Goal: Task Accomplishment & Management: Complete application form

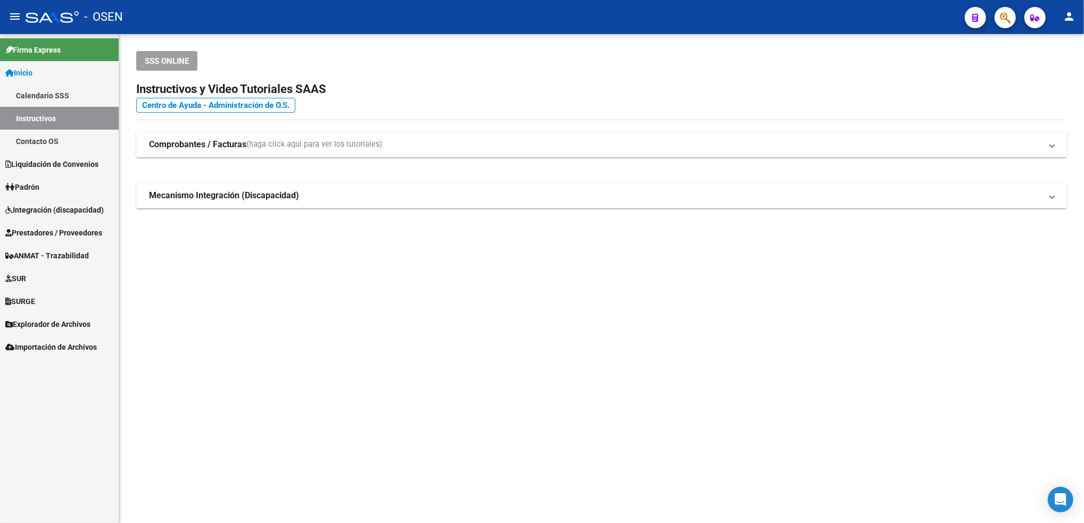
click at [74, 231] on span "Prestadores / Proveedores" at bounding box center [53, 233] width 97 height 12
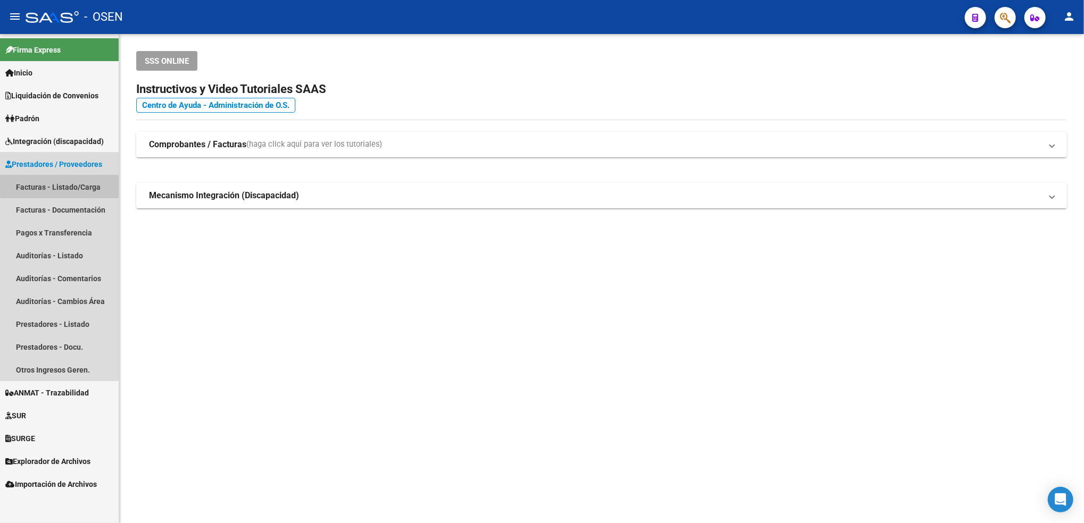
click at [81, 181] on link "Facturas - Listado/Carga" at bounding box center [59, 187] width 119 height 23
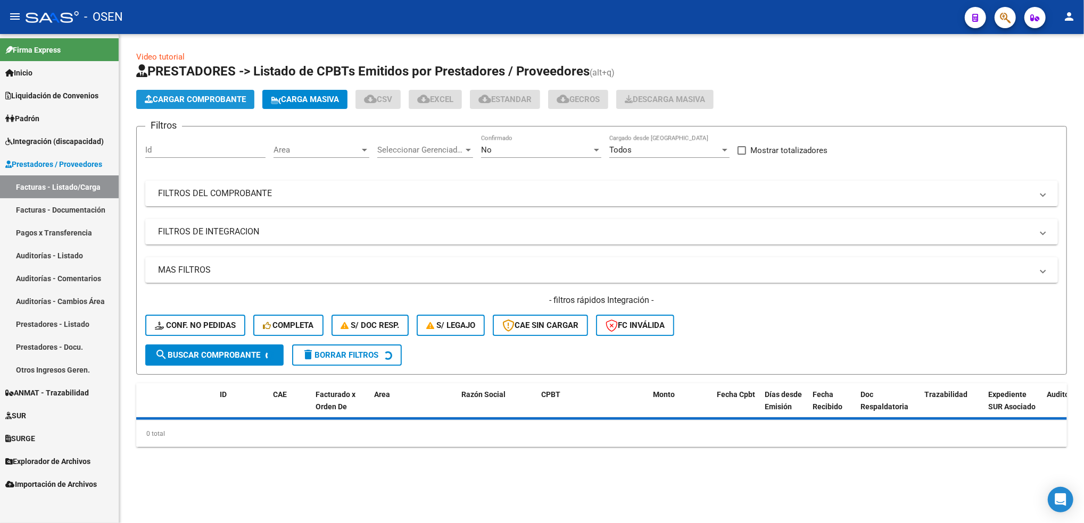
click at [237, 98] on span "Cargar Comprobante" at bounding box center [195, 100] width 101 height 10
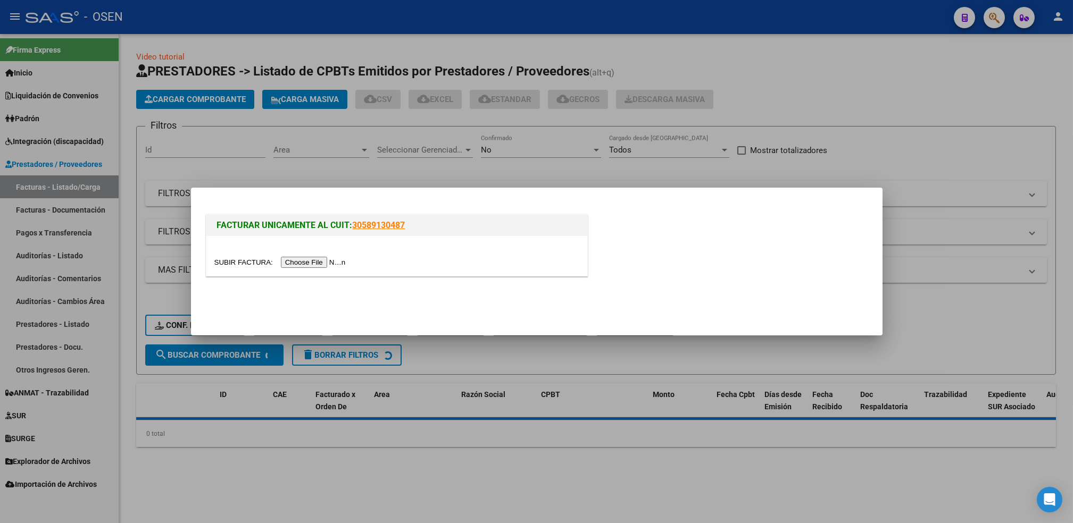
click at [325, 260] on input "file" at bounding box center [281, 262] width 135 height 11
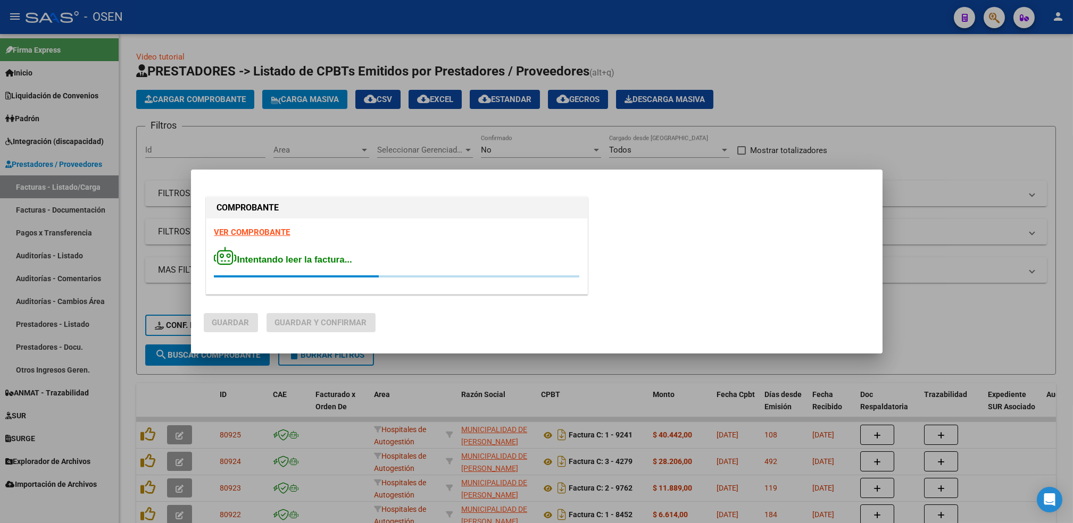
click at [244, 233] on strong "VER COMPROBANTE" at bounding box center [252, 233] width 76 height 10
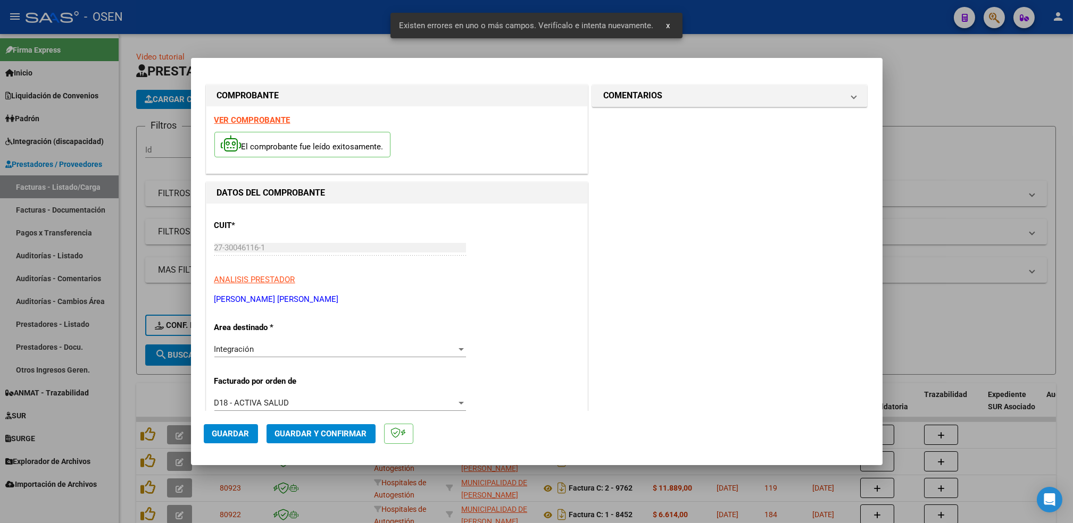
scroll to position [234, 0]
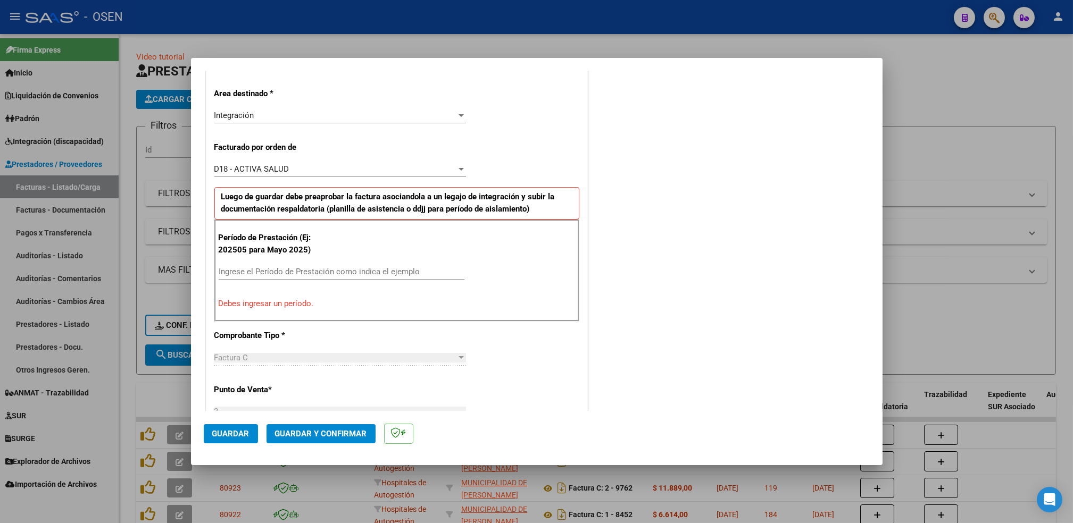
click at [290, 270] on input "Ingrese el Período de Prestación como indica el ejemplo" at bounding box center [342, 272] width 246 height 10
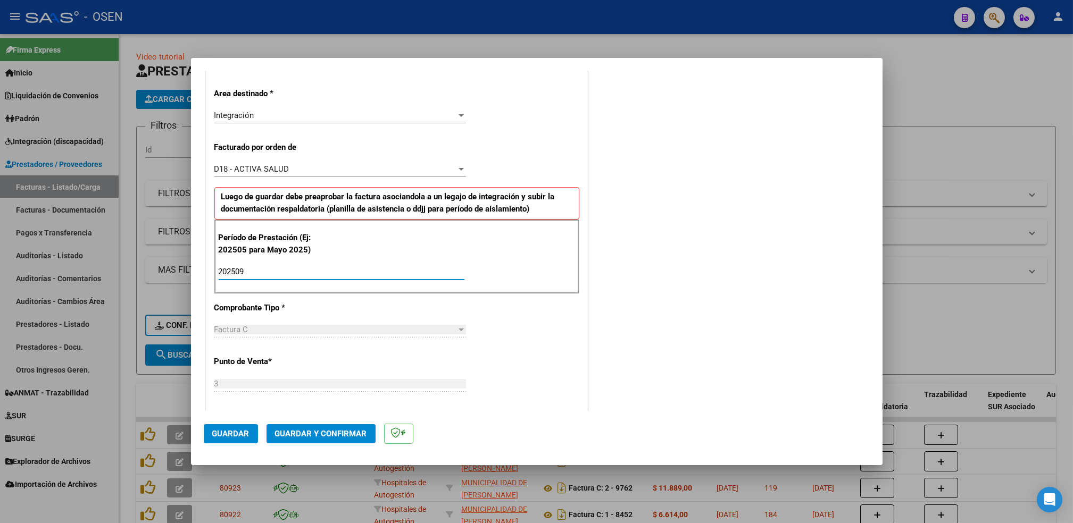
type input "202509"
click at [227, 444] on mat-dialog-actions "Guardar Guardar y Confirmar" at bounding box center [537, 432] width 666 height 42
click at [227, 436] on span "Guardar" at bounding box center [230, 434] width 37 height 10
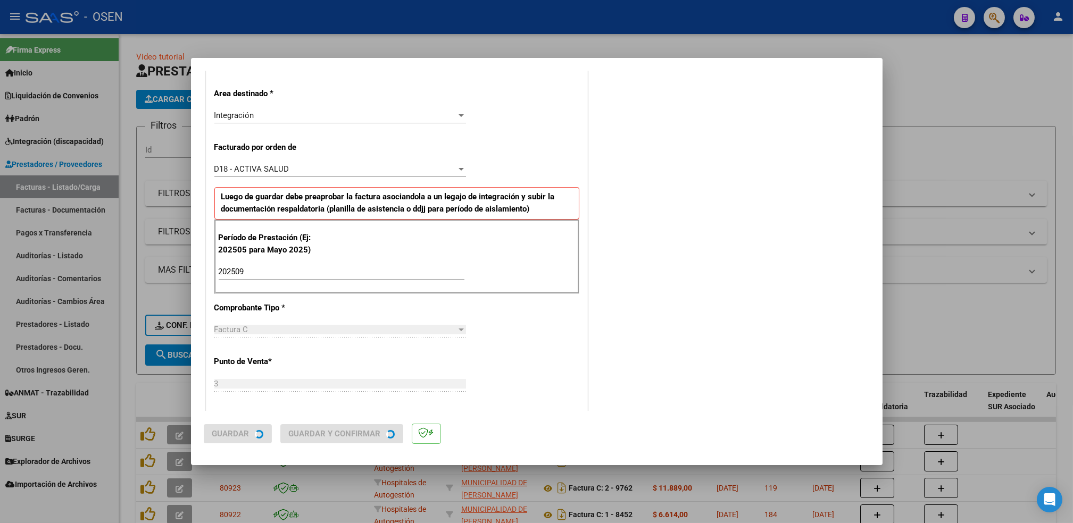
scroll to position [0, 0]
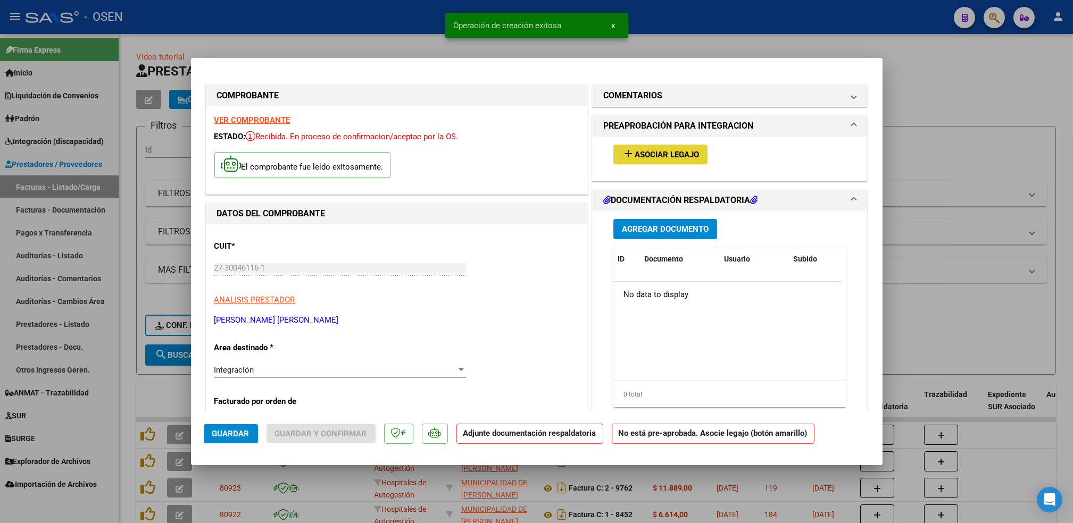
click at [661, 155] on span "Asociar Legajo" at bounding box center [667, 155] width 64 height 10
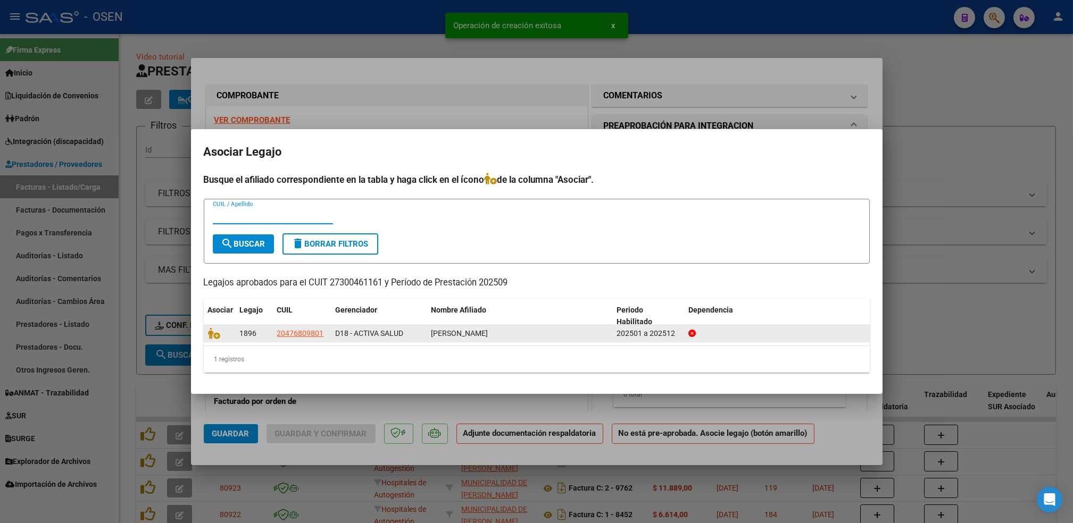
click at [207, 340] on datatable-body-cell at bounding box center [220, 334] width 32 height 16
click at [214, 332] on icon at bounding box center [214, 334] width 13 height 12
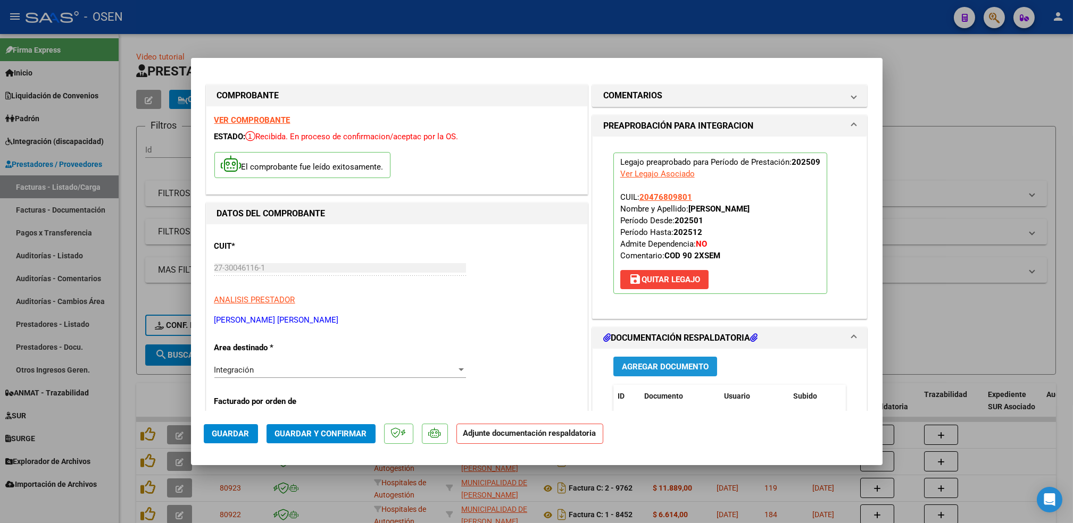
click at [665, 362] on span "Agregar Documento" at bounding box center [665, 367] width 87 height 10
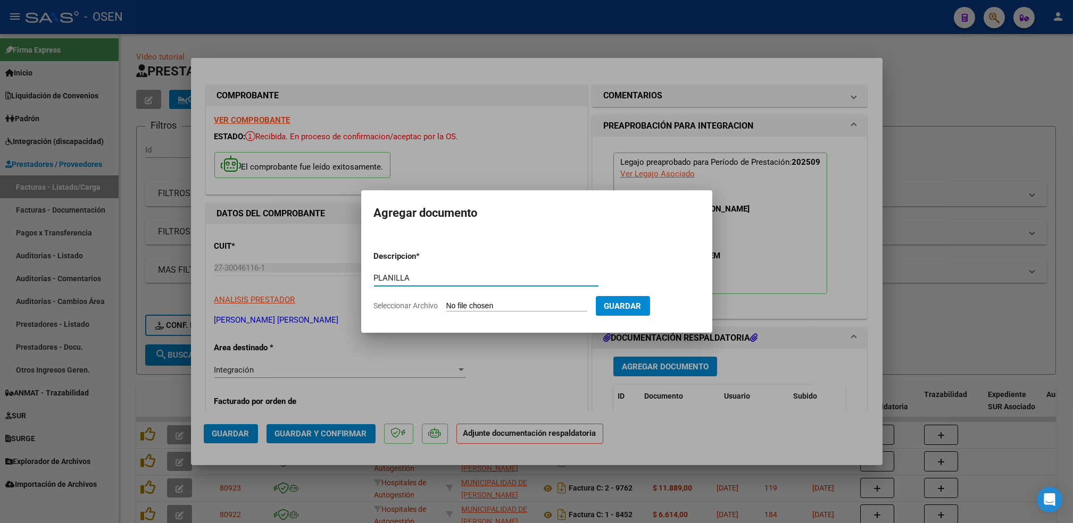
type input "PLANILLA"
click at [446, 302] on input "Seleccionar Archivo" at bounding box center [516, 307] width 141 height 10
type input "C:\fakepath\Asistencia [PERSON_NAME].pdf"
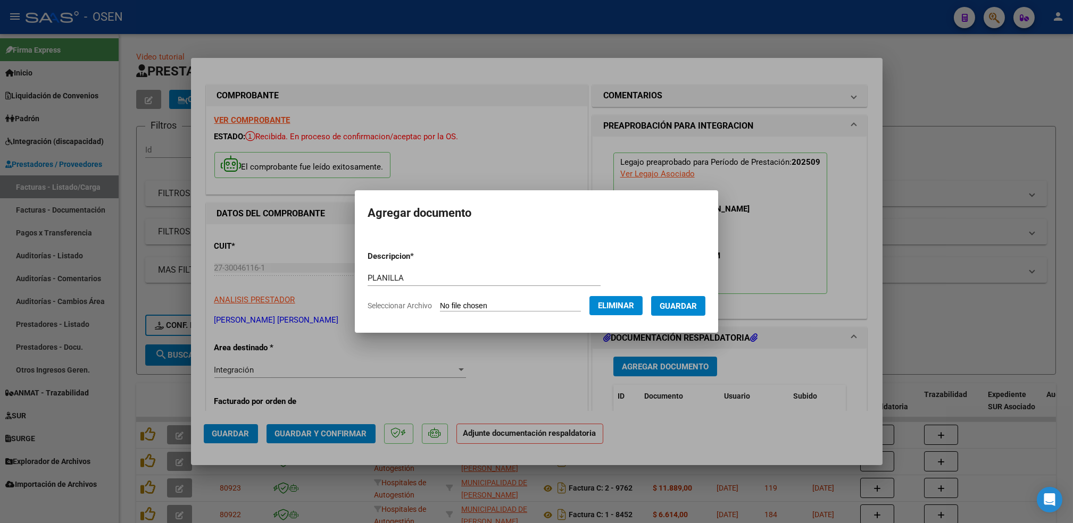
click at [676, 310] on span "Guardar" at bounding box center [678, 307] width 37 height 10
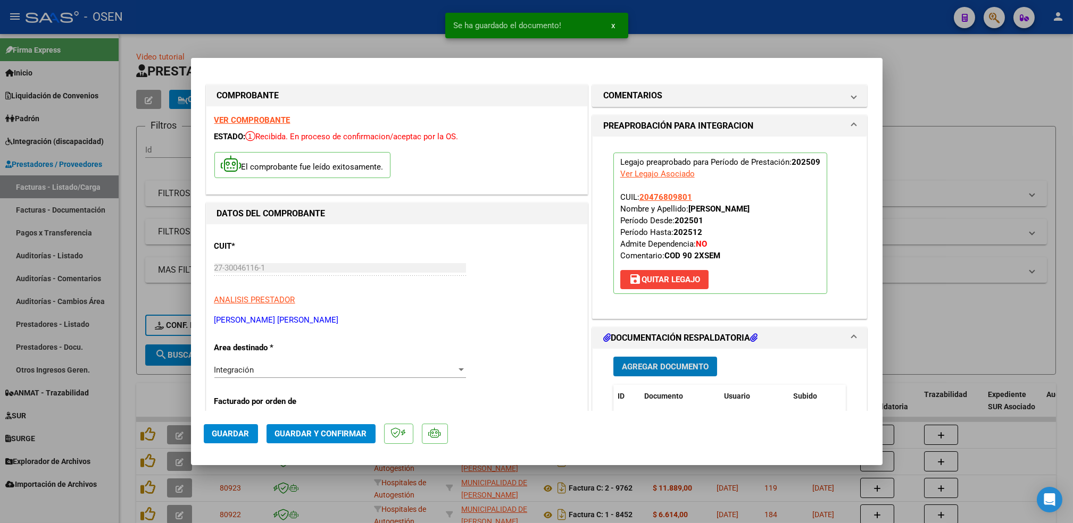
click at [238, 433] on span "Guardar" at bounding box center [230, 434] width 37 height 10
click at [124, 405] on div at bounding box center [536, 261] width 1073 height 523
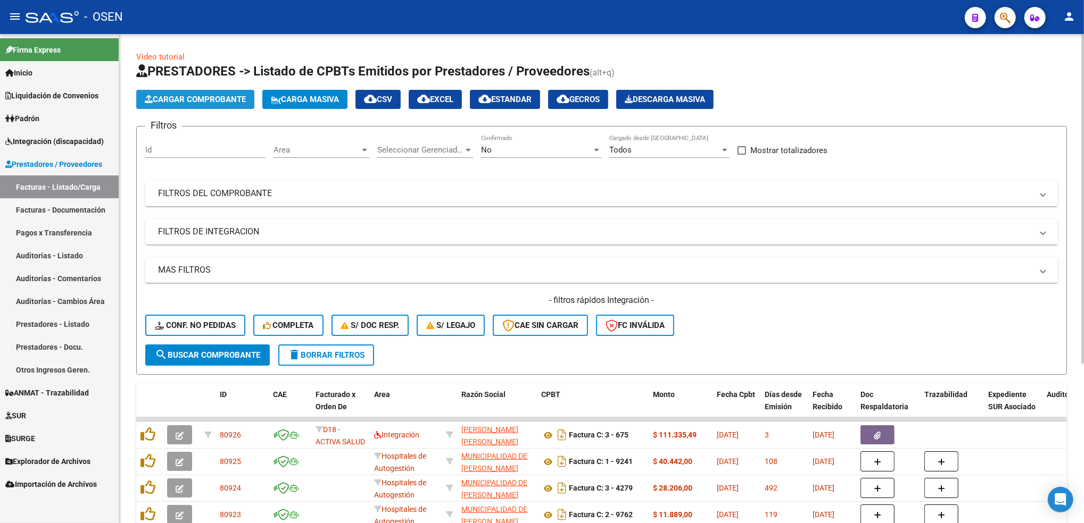
click at [221, 98] on span "Cargar Comprobante" at bounding box center [195, 100] width 101 height 10
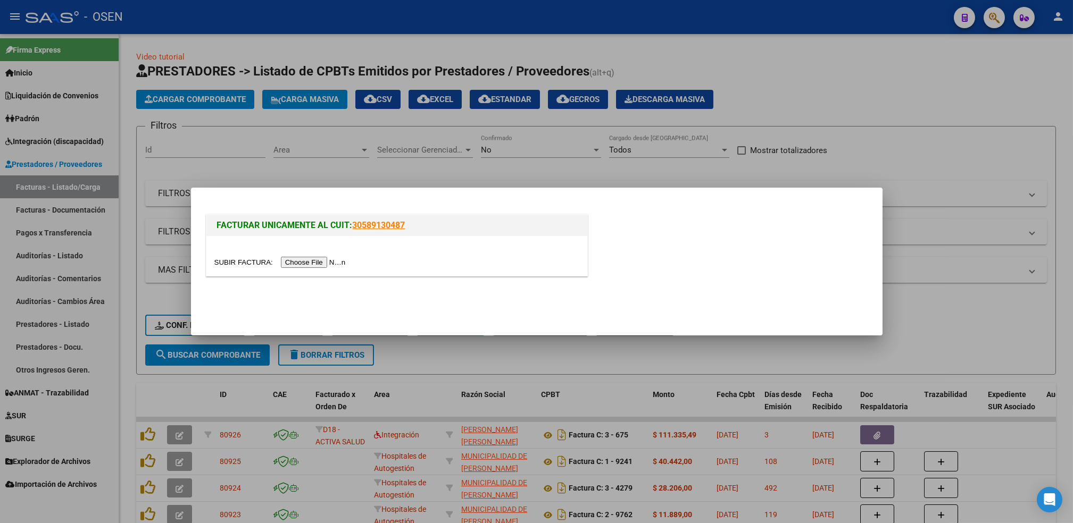
click at [319, 257] on input "file" at bounding box center [281, 262] width 135 height 11
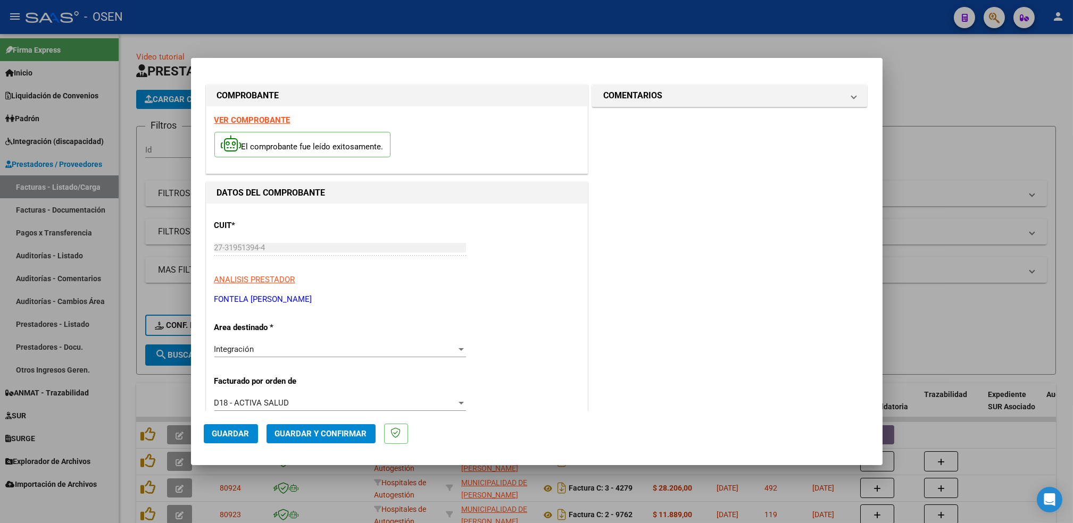
click at [279, 119] on strong "VER COMPROBANTE" at bounding box center [252, 120] width 76 height 10
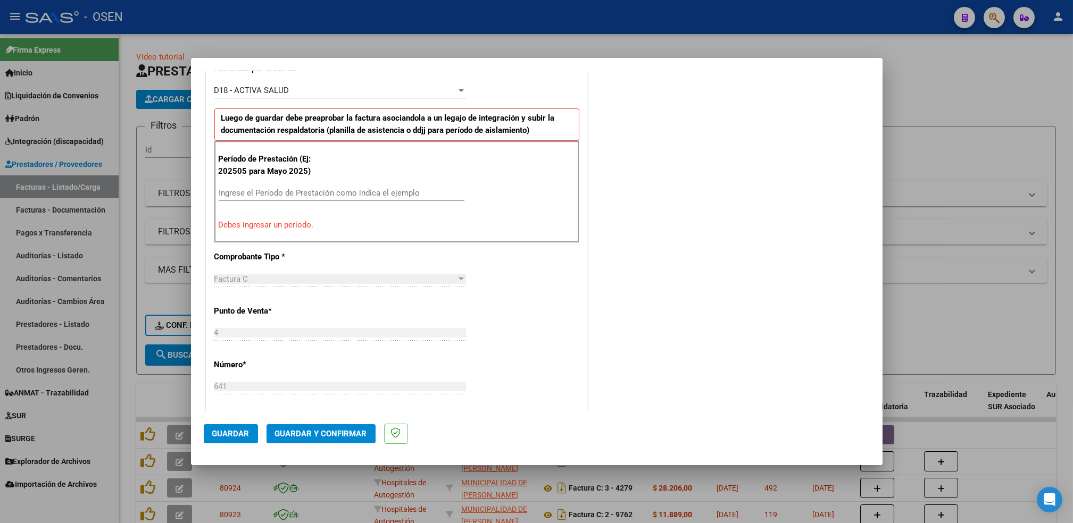
scroll to position [315, 0]
click at [430, 196] on div "Ingrese el Período de Prestación como indica el ejemplo" at bounding box center [342, 190] width 246 height 16
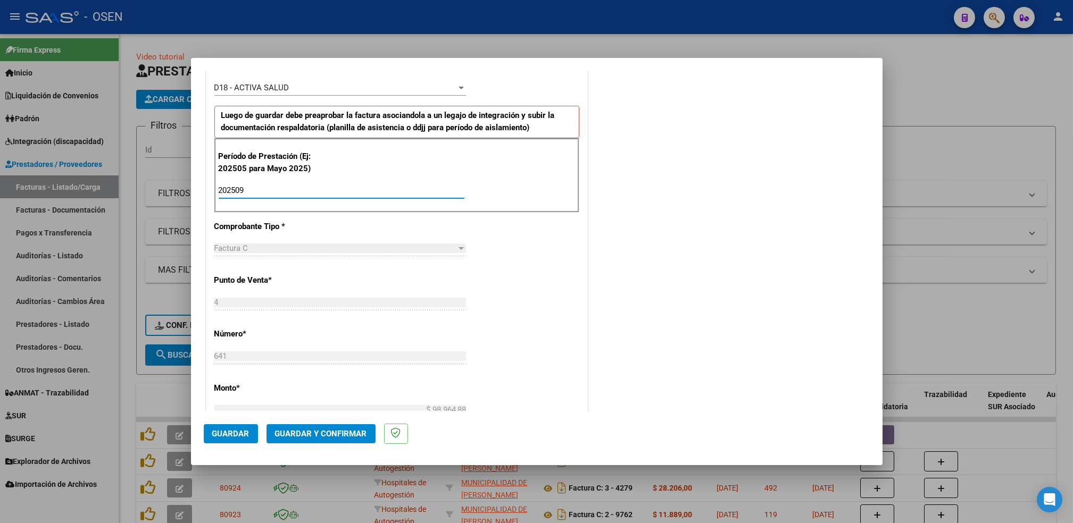
type input "202509"
click at [232, 438] on span "Guardar" at bounding box center [230, 434] width 37 height 10
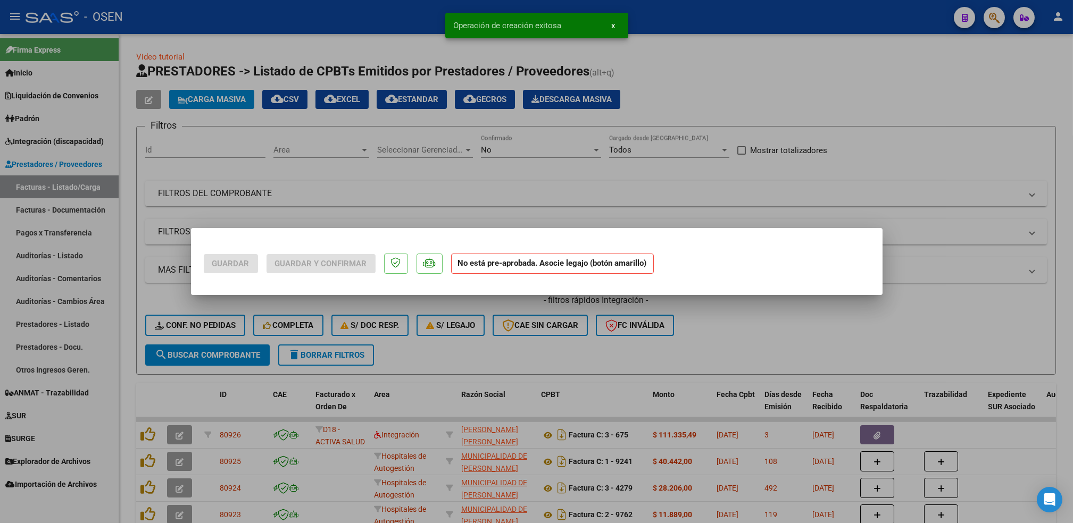
scroll to position [0, 0]
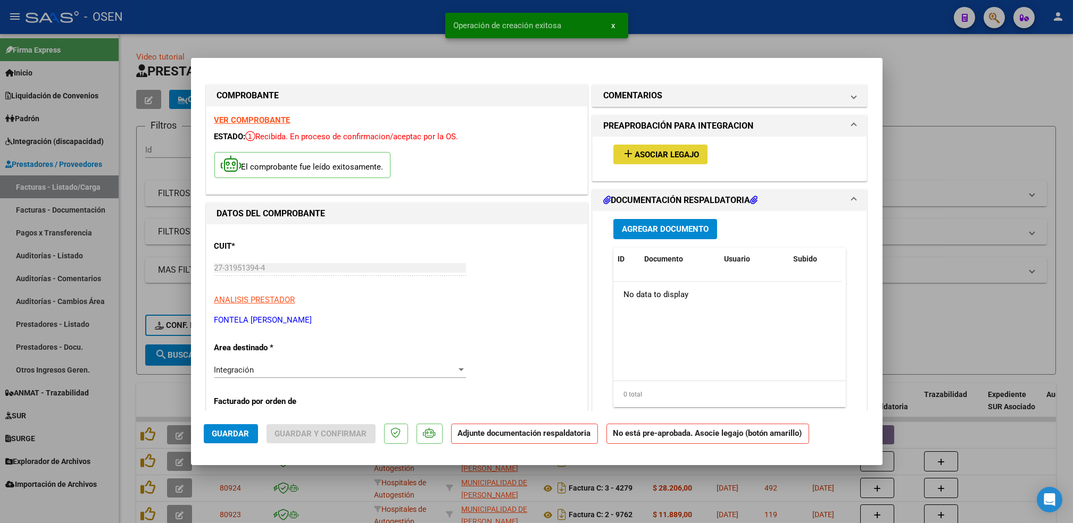
click at [696, 155] on button "add Asociar Legajo" at bounding box center [660, 155] width 94 height 20
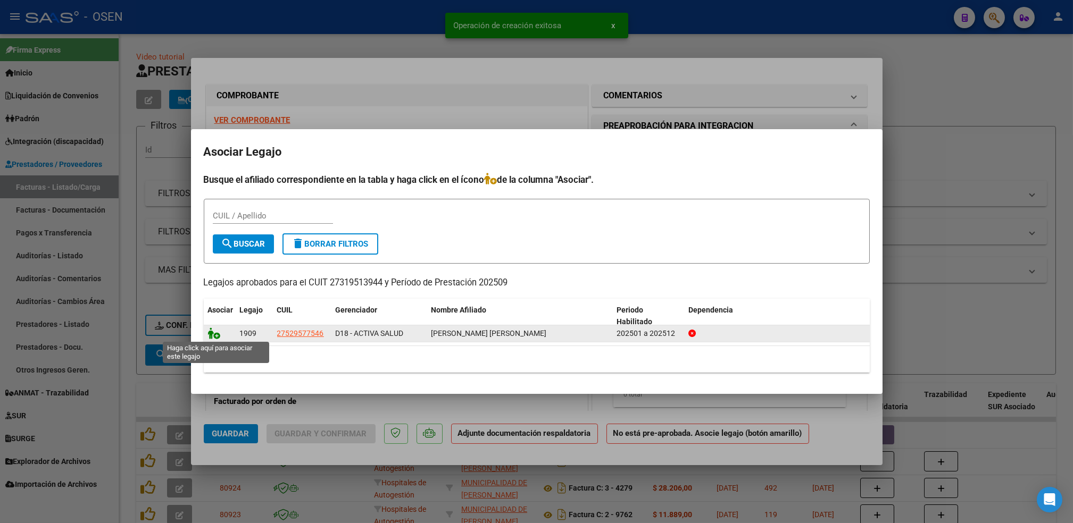
click at [210, 334] on icon at bounding box center [214, 334] width 13 height 12
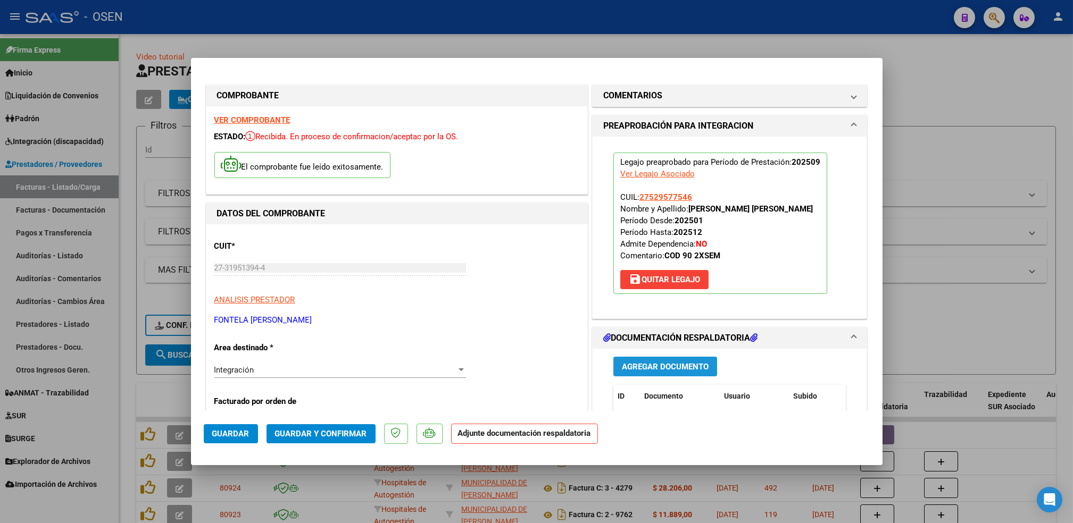
click at [660, 370] on span "Agregar Documento" at bounding box center [665, 367] width 87 height 10
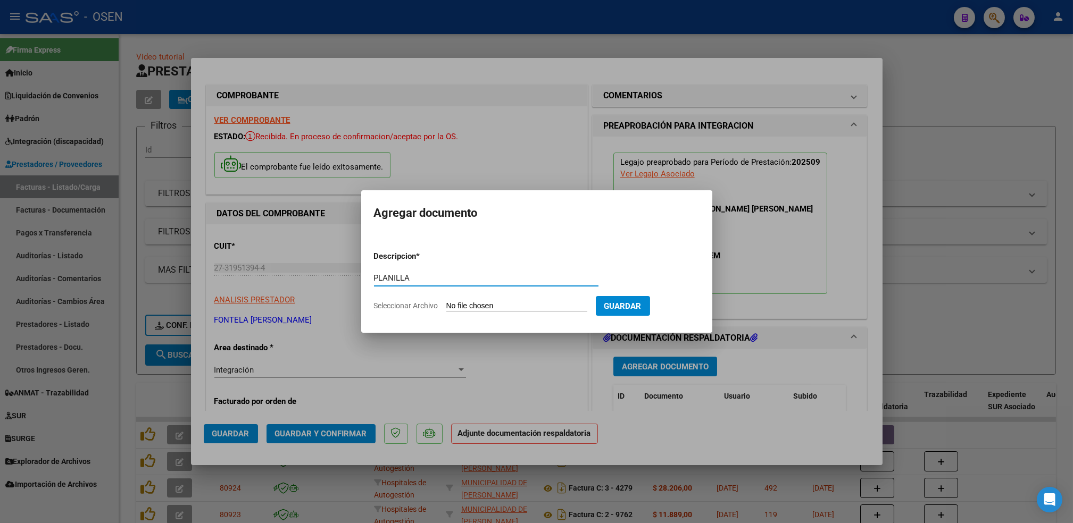
type input "PLANILLA"
click at [446, 302] on input "Seleccionar Archivo" at bounding box center [516, 307] width 141 height 10
type input "C:\fakepath\asis.pdf"
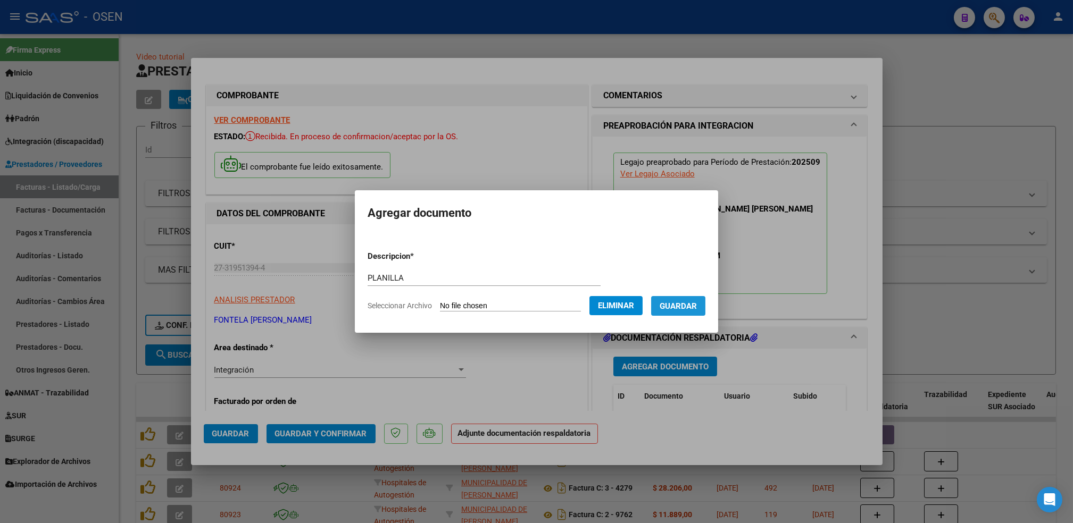
click at [671, 309] on span "Guardar" at bounding box center [678, 307] width 37 height 10
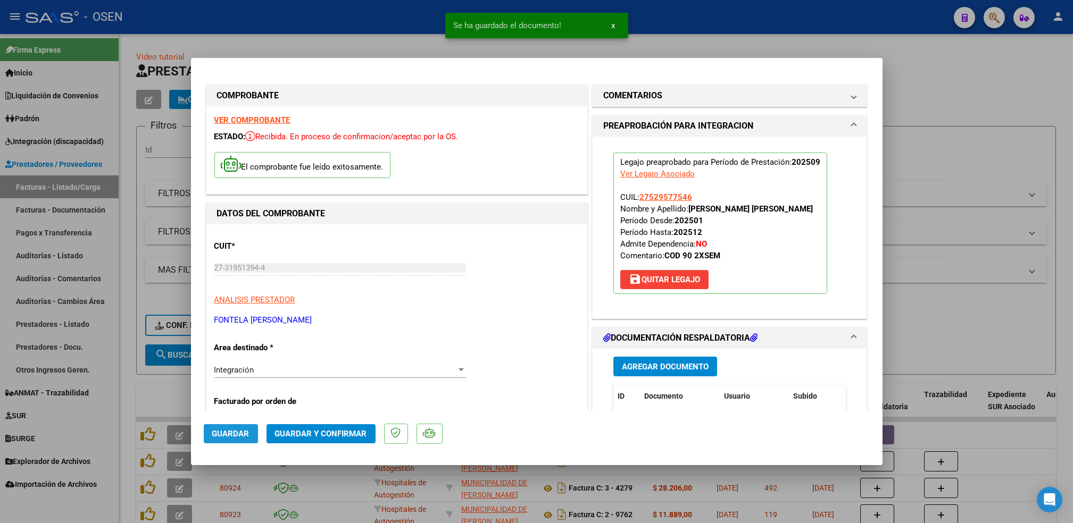
click at [242, 430] on span "Guardar" at bounding box center [230, 434] width 37 height 10
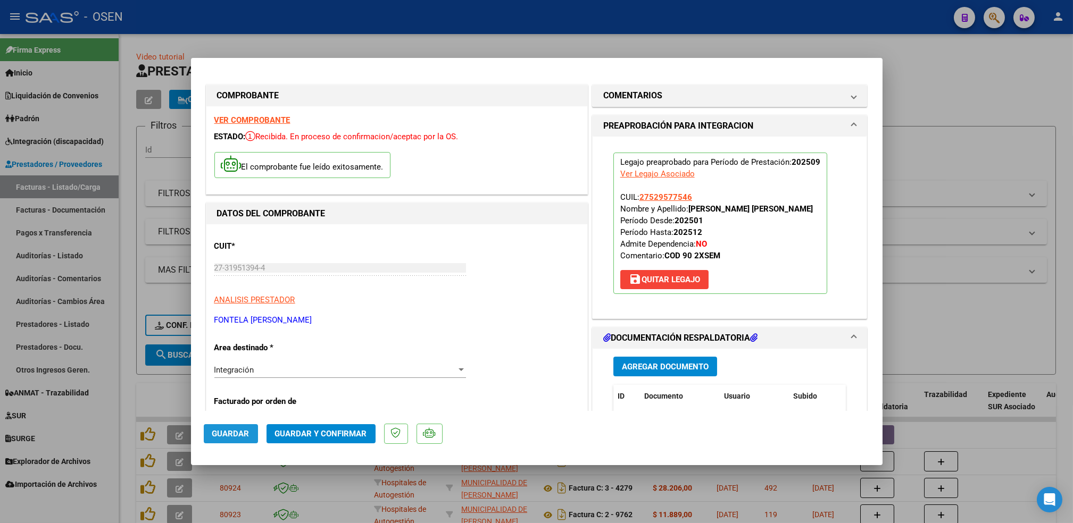
click at [239, 435] on span "Guardar" at bounding box center [230, 434] width 37 height 10
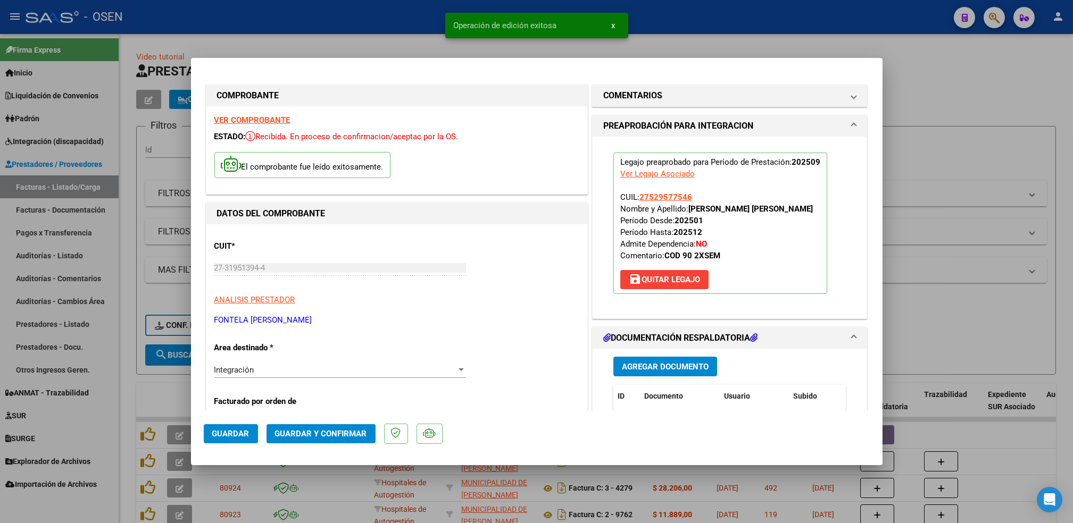
click at [126, 403] on div at bounding box center [536, 261] width 1073 height 523
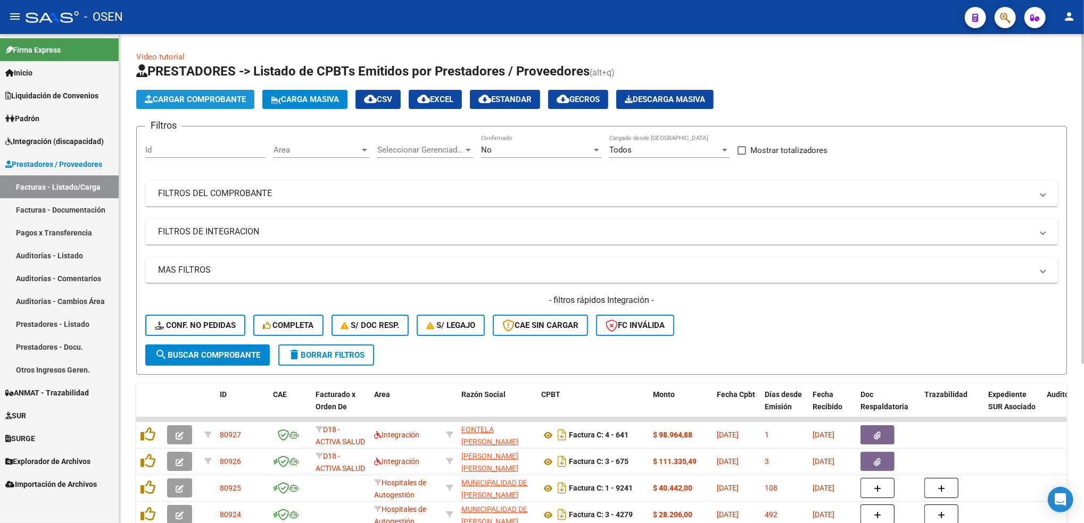
click at [217, 96] on span "Cargar Comprobante" at bounding box center [195, 100] width 101 height 10
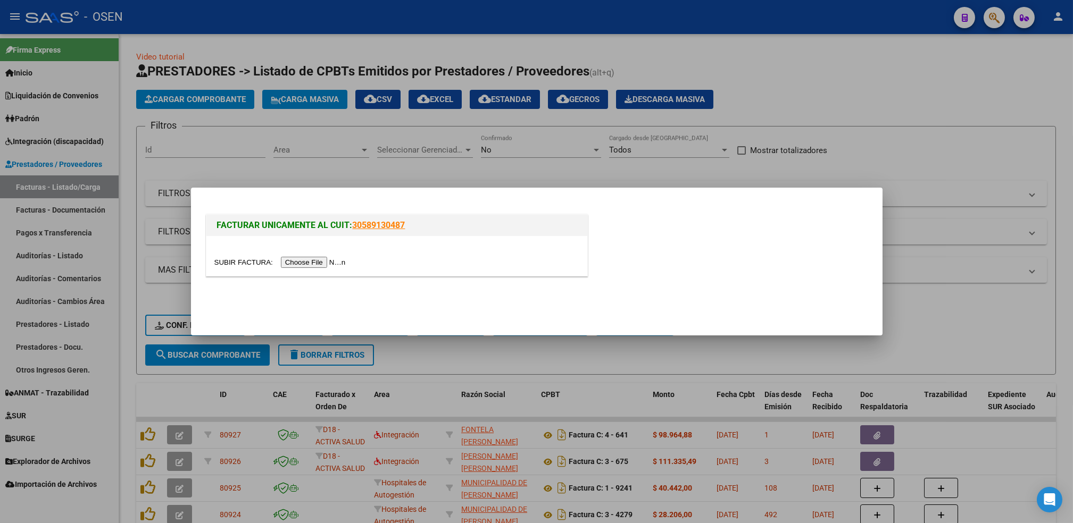
click at [307, 256] on div at bounding box center [396, 262] width 365 height 12
click at [310, 262] on input "file" at bounding box center [281, 262] width 135 height 11
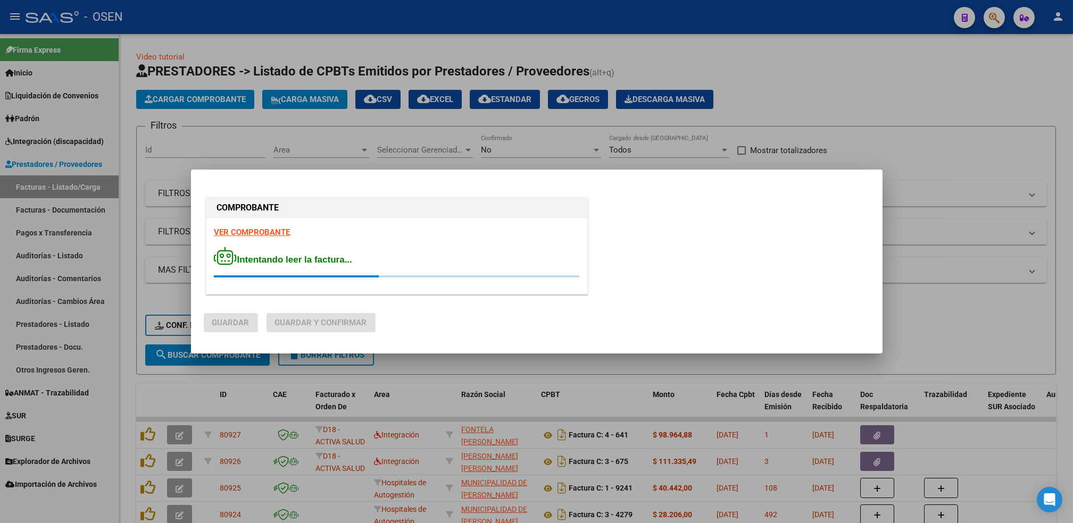
drag, startPoint x: 248, startPoint y: 238, endPoint x: 250, endPoint y: 230, distance: 8.1
click at [250, 230] on strong "VER COMPROBANTE" at bounding box center [252, 233] width 76 height 10
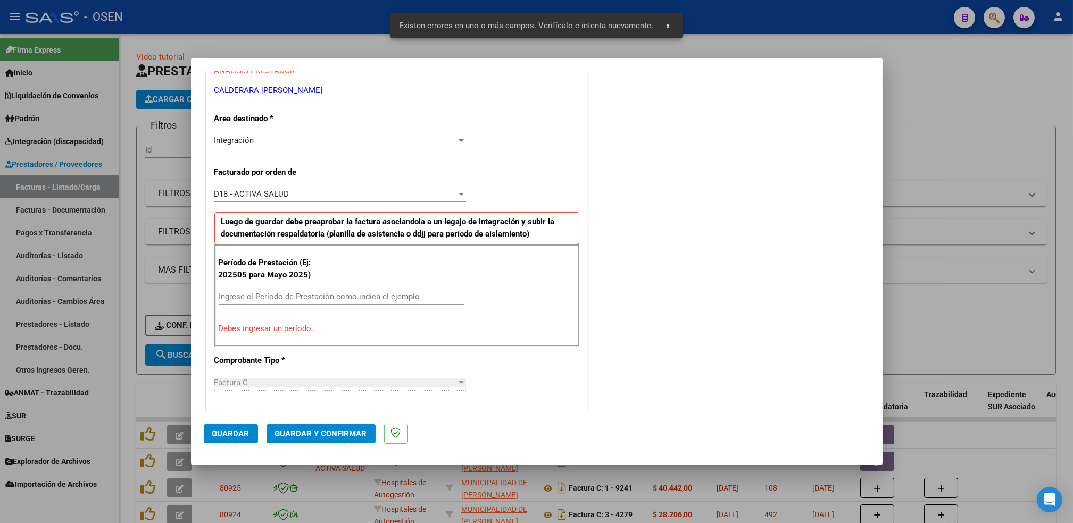
scroll to position [254, 0]
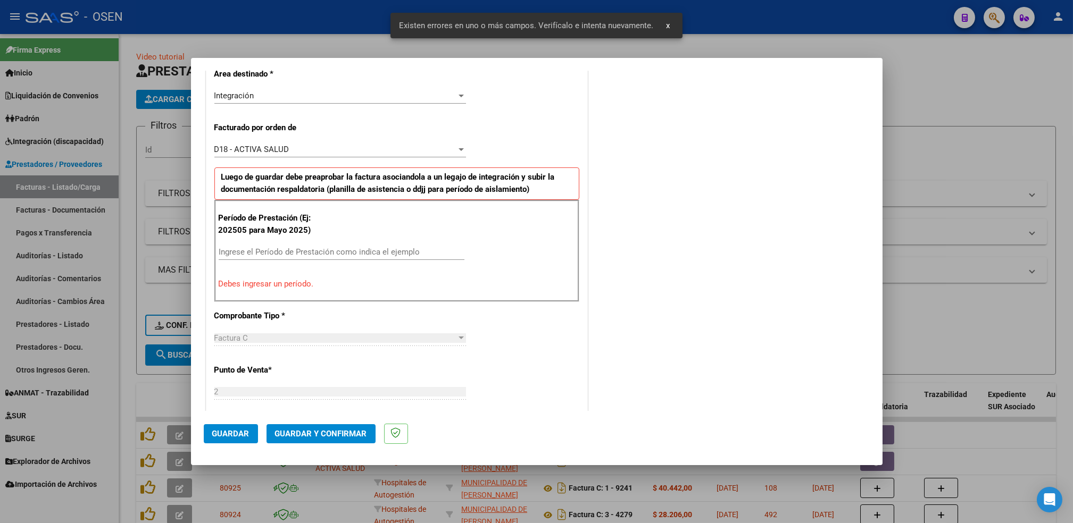
click at [318, 249] on input "Ingrese el Período de Prestación como indica el ejemplo" at bounding box center [342, 252] width 246 height 10
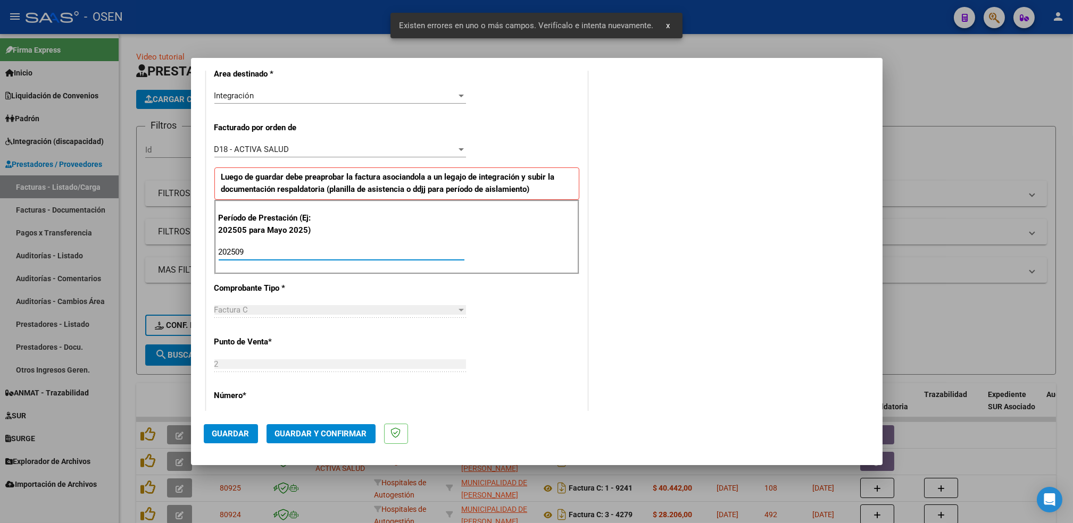
type input "202509"
click at [234, 428] on button "Guardar" at bounding box center [231, 434] width 54 height 19
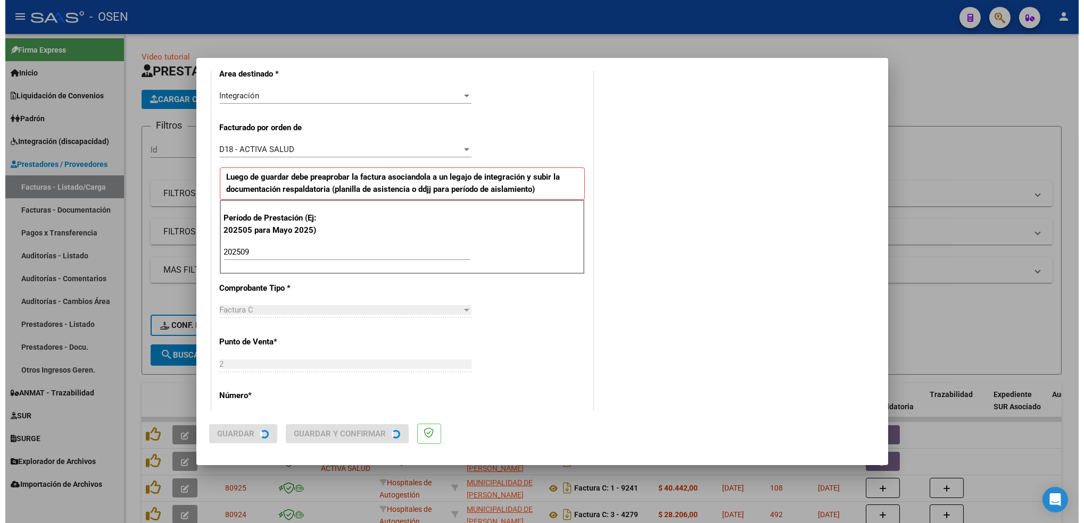
scroll to position [0, 0]
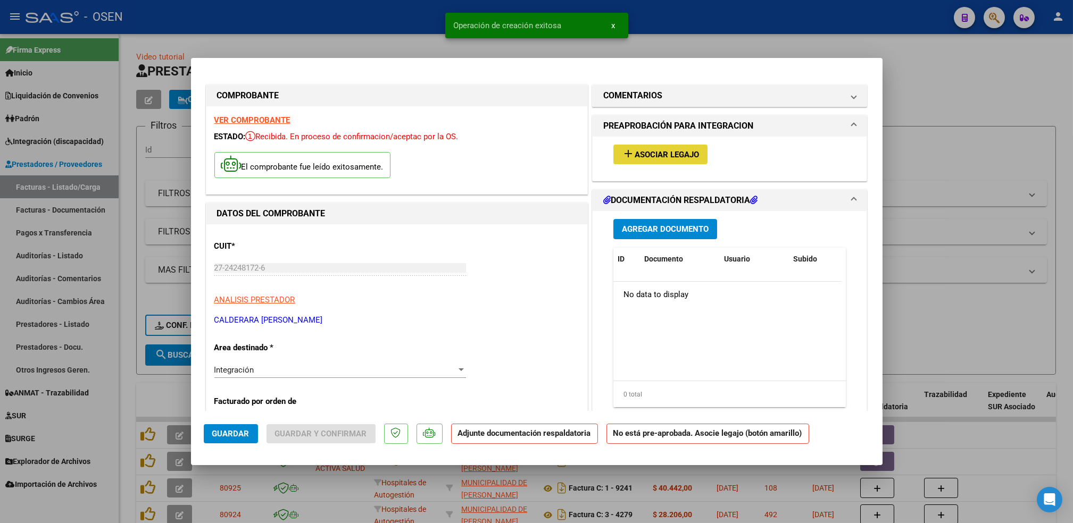
click at [661, 152] on span "Asociar Legajo" at bounding box center [667, 155] width 64 height 10
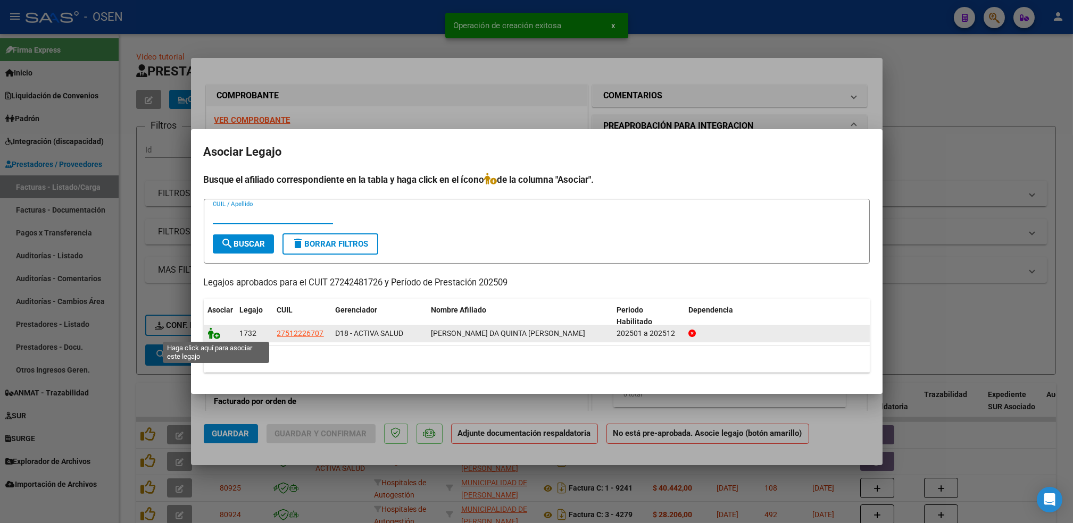
click at [217, 337] on icon at bounding box center [214, 334] width 13 height 12
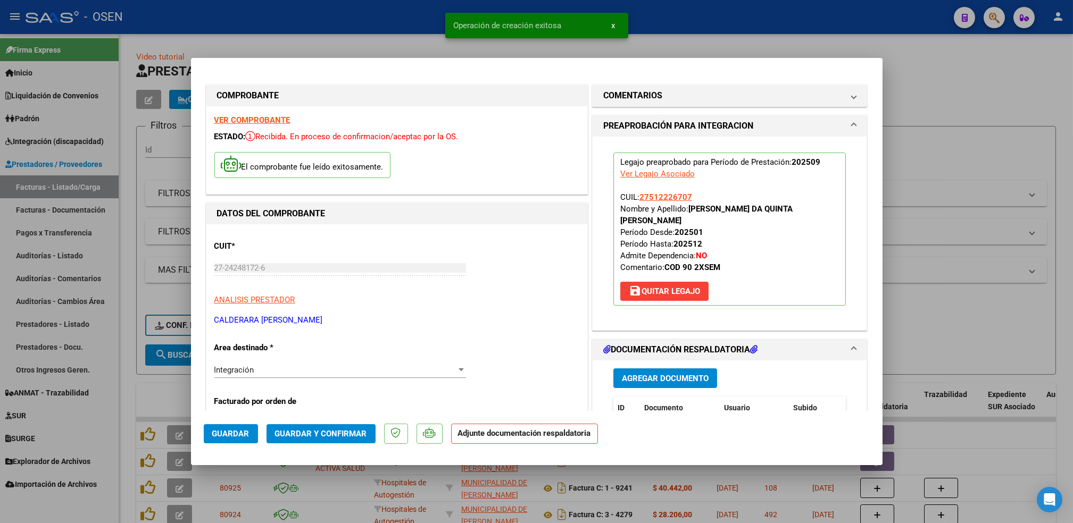
click at [683, 374] on span "Agregar Documento" at bounding box center [665, 379] width 87 height 10
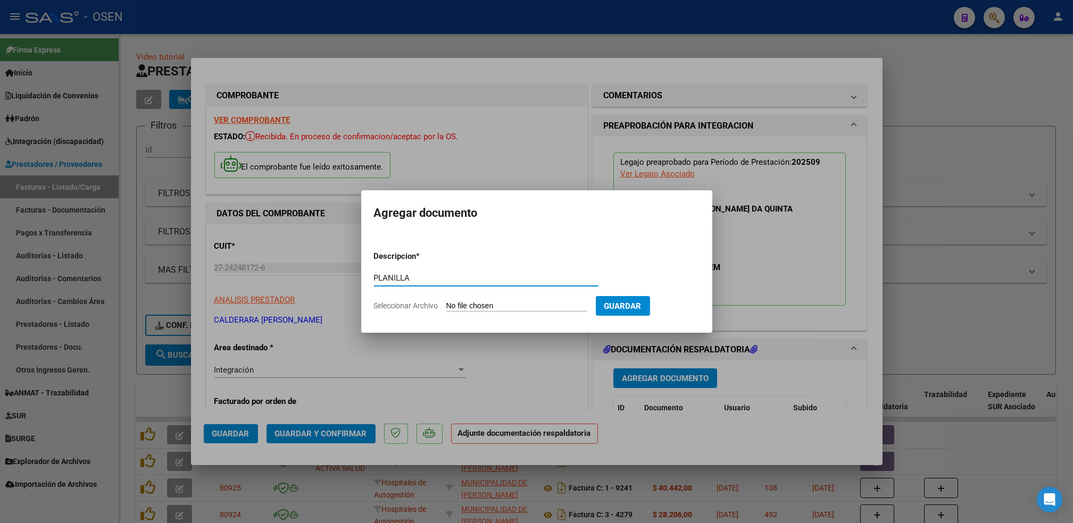
type input "PLANILLA"
click at [446, 302] on input "Seleccionar Archivo" at bounding box center [516, 307] width 141 height 10
type input "C:\fakepath\Planilla de Asistencia - [PERSON_NAME] da Quinta - [DATE].pdf"
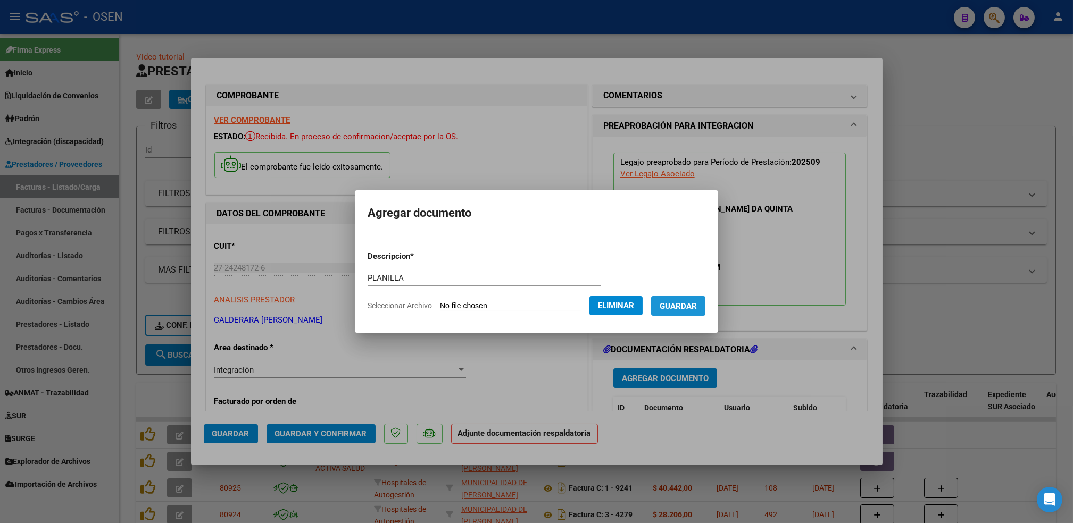
click at [687, 304] on span "Guardar" at bounding box center [678, 307] width 37 height 10
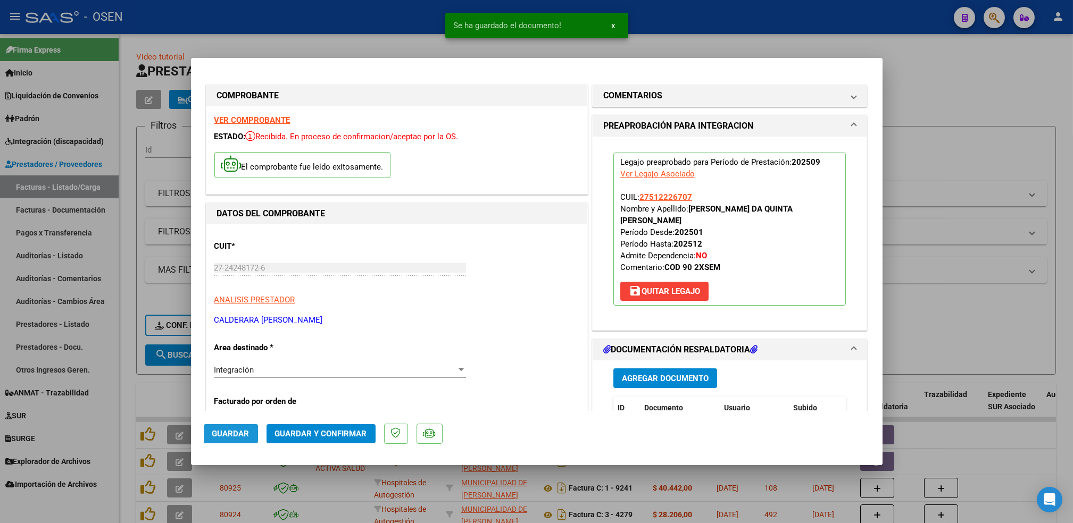
click at [217, 432] on span "Guardar" at bounding box center [230, 434] width 37 height 10
click at [124, 405] on div at bounding box center [536, 261] width 1073 height 523
